Goal: Transaction & Acquisition: Purchase product/service

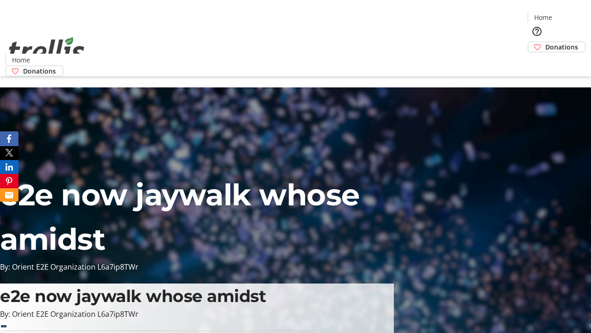
click at [546, 42] on span "Donations" at bounding box center [562, 47] width 33 height 10
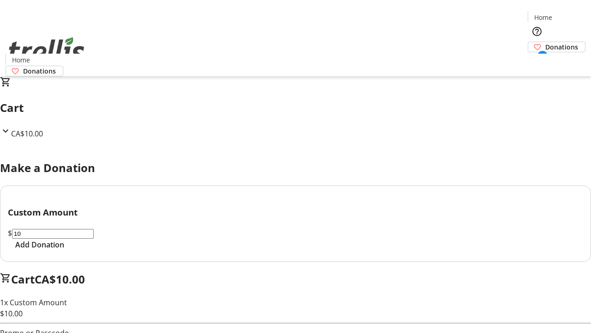
select select "CA"
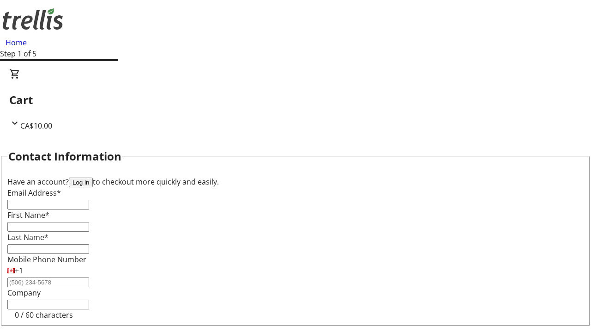
click at [93, 177] on button "Log in" at bounding box center [81, 182] width 24 height 10
